Goal: Navigation & Orientation: Find specific page/section

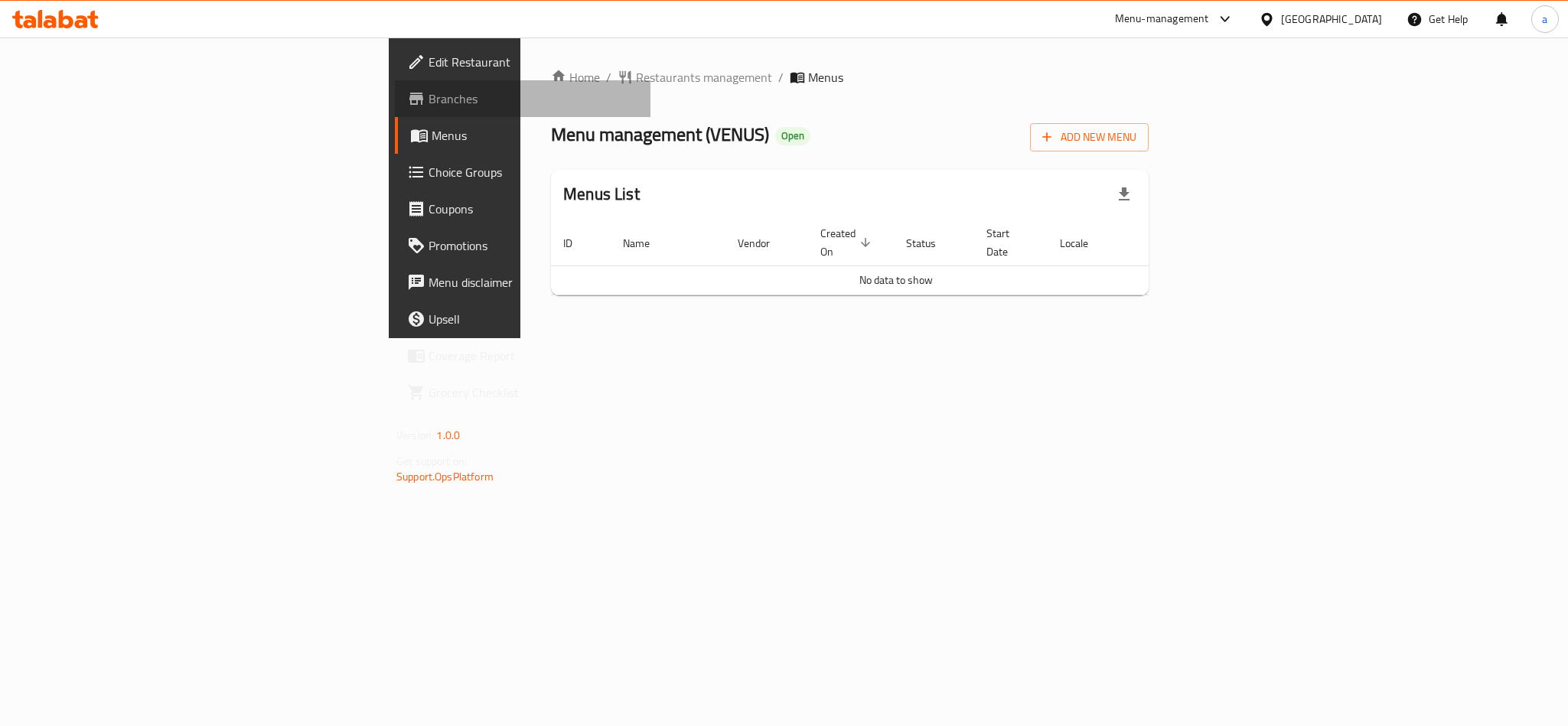
click at [429, 106] on span "Branches" at bounding box center [534, 99] width 209 height 19
